Goal: Check status

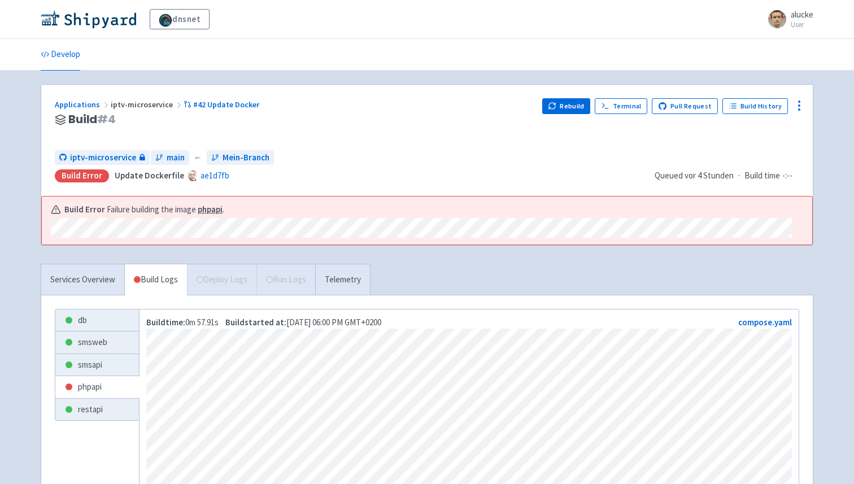
scroll to position [16, 0]
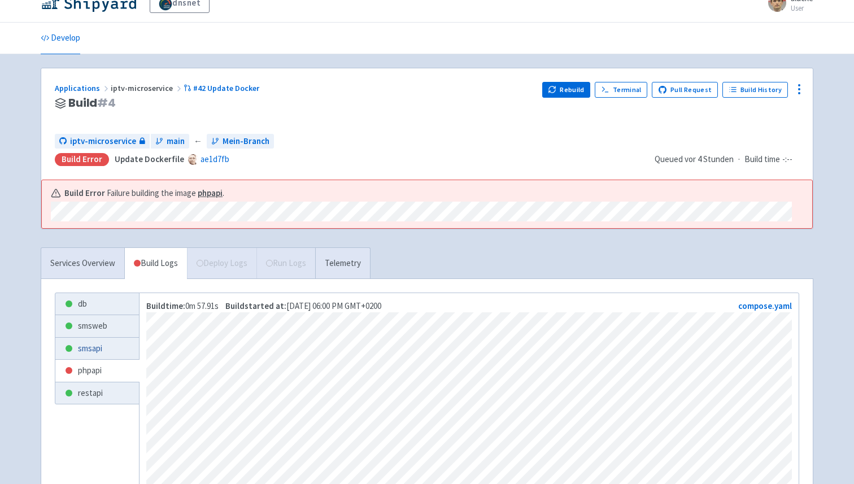
click at [99, 345] on link "smsapi" at bounding box center [97, 349] width 84 height 22
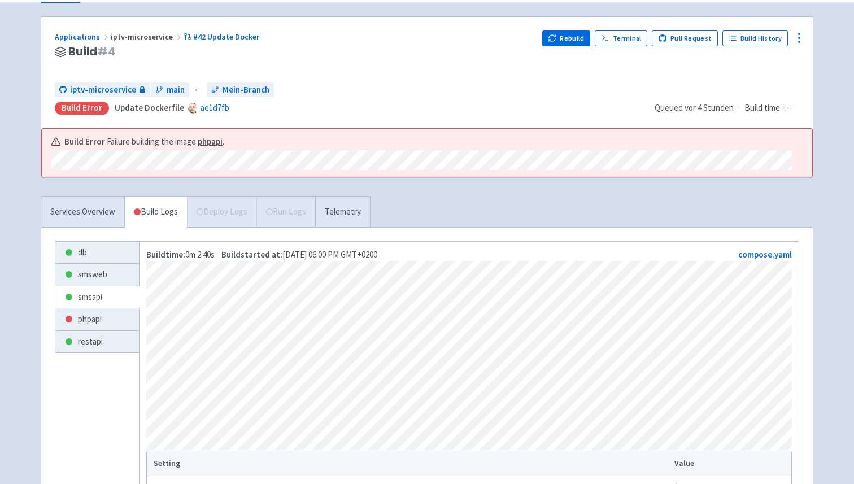
scroll to position [72, 0]
